Goal: Information Seeking & Learning: Learn about a topic

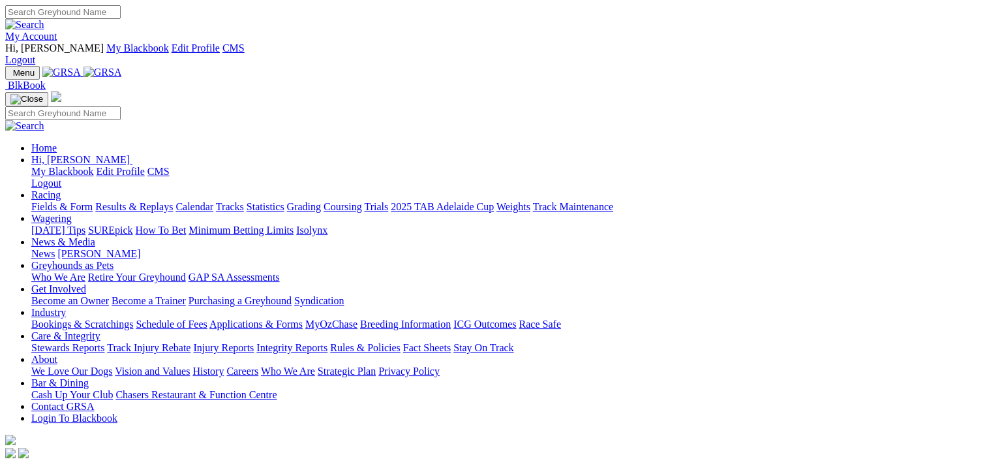
click at [61, 201] on link "Fields & Form" at bounding box center [61, 206] width 61 height 11
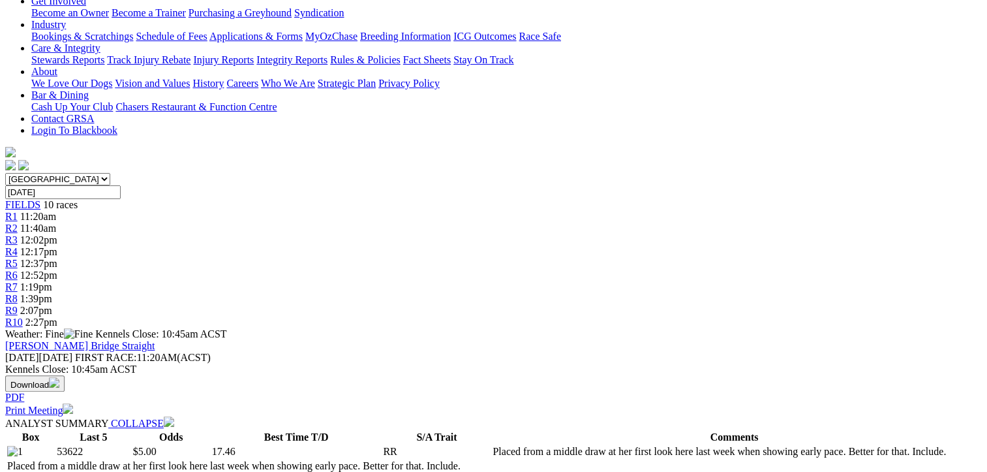
scroll to position [44, 0]
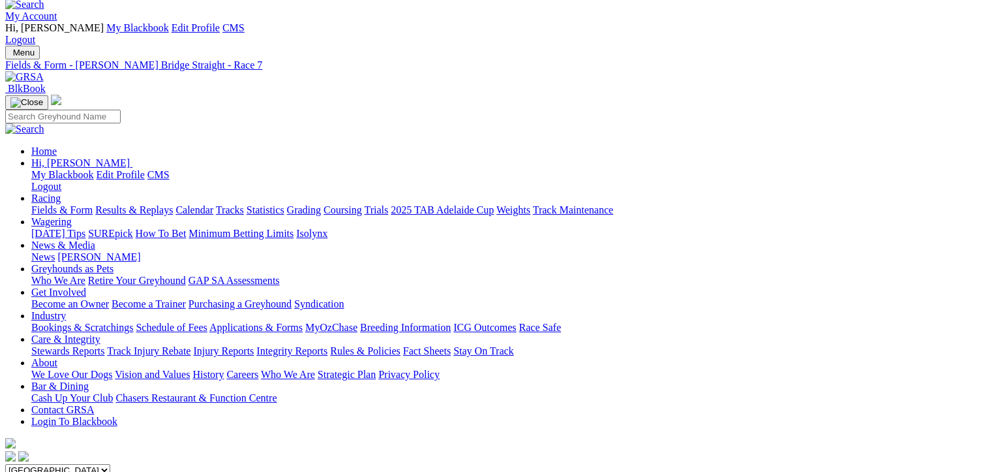
scroll to position [0, 55]
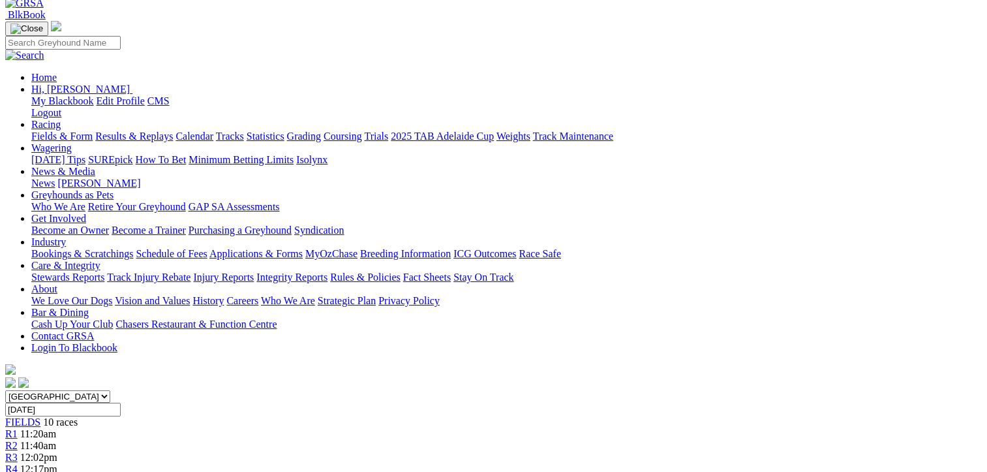
scroll to position [0, 5]
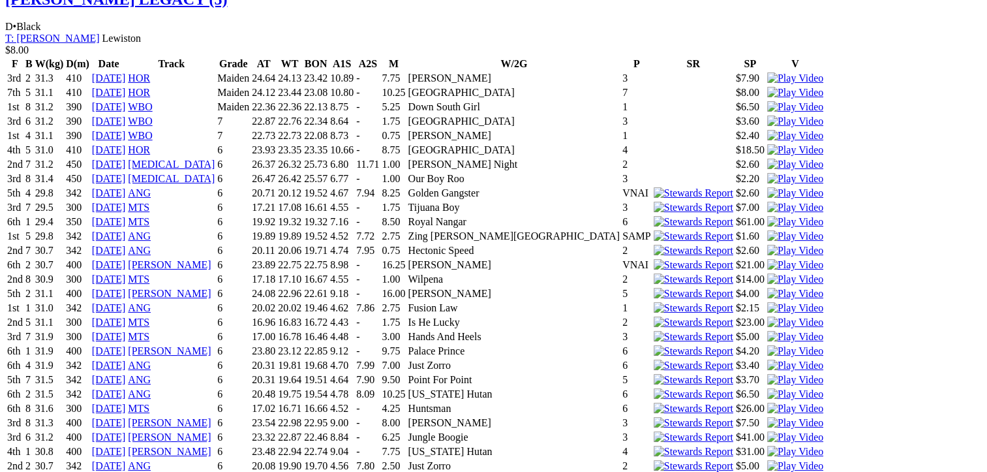
scroll to position [4189, 0]
